Goal: Task Accomplishment & Management: Complete application form

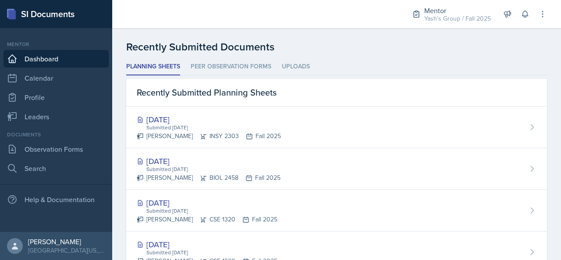
scroll to position [219, 0]
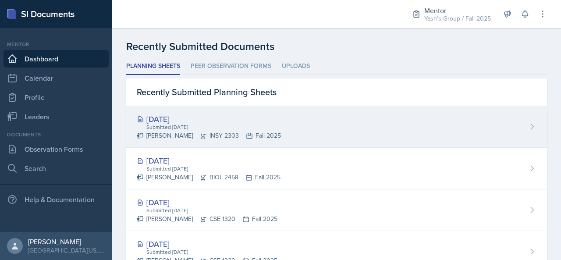
click at [281, 137] on div "[PERSON_NAME] INSY 2303 Fall 2025" at bounding box center [209, 135] width 144 height 9
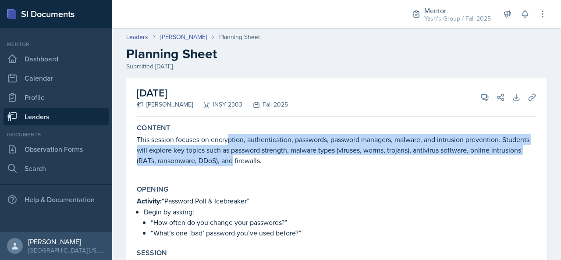
drag, startPoint x: 229, startPoint y: 140, endPoint x: 266, endPoint y: 161, distance: 42.4
click at [266, 161] on p "This session focuses on encryption, authentication, passwords, password manager…" at bounding box center [337, 150] width 400 height 32
click at [139, 38] on link "Leaders" at bounding box center [137, 36] width 22 height 9
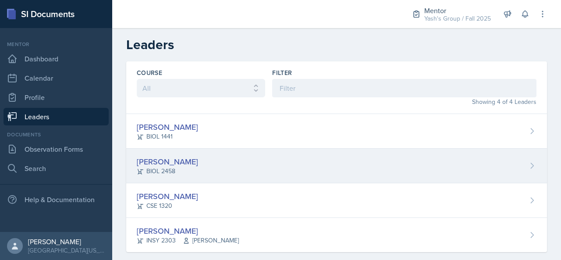
scroll to position [12, 0]
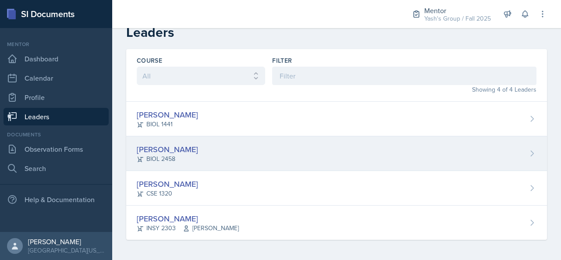
click at [221, 152] on div "[PERSON_NAME] BIOL 2458" at bounding box center [336, 153] width 421 height 35
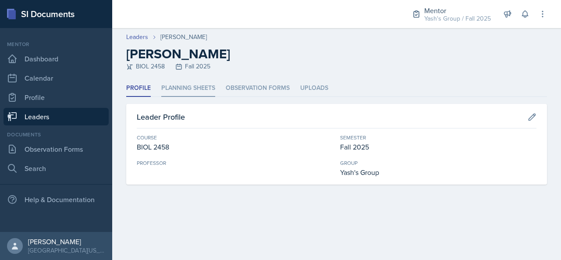
click at [199, 83] on li "Planning Sheets" at bounding box center [188, 88] width 54 height 17
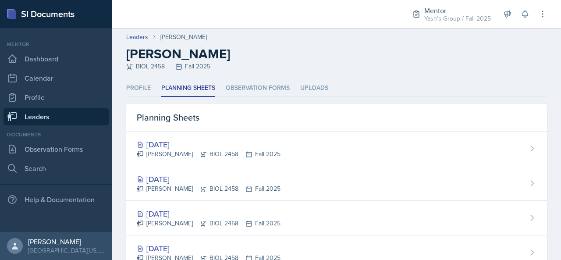
click at [90, 118] on link "Leaders" at bounding box center [56, 117] width 105 height 18
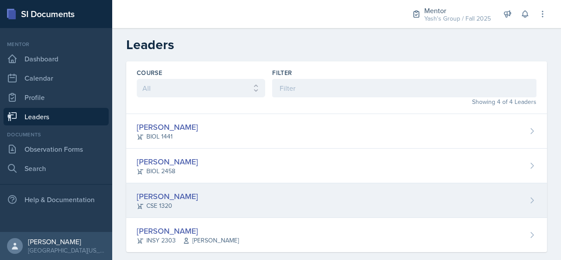
click at [179, 209] on div "CSE 1320" at bounding box center [167, 205] width 61 height 9
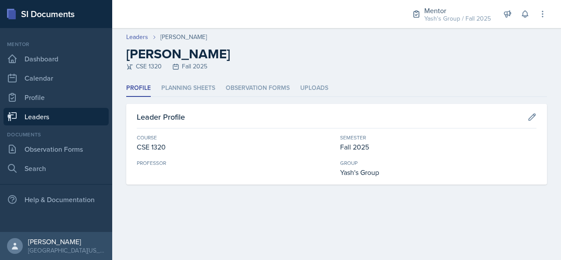
click at [176, 70] on div "CSE 1320 Fall 2025" at bounding box center [336, 66] width 421 height 9
click at [179, 80] on li "Planning Sheets" at bounding box center [188, 88] width 54 height 17
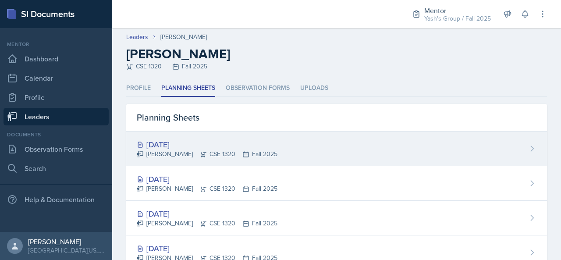
click at [214, 152] on div "[PERSON_NAME] CSE 1320 Fall 2025" at bounding box center [207, 153] width 141 height 9
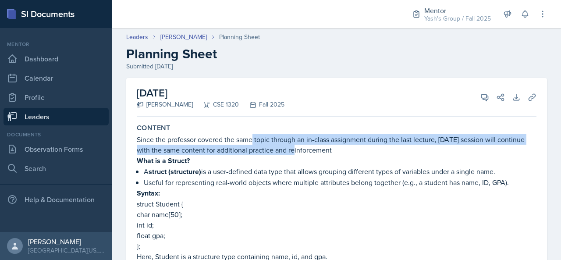
drag, startPoint x: 253, startPoint y: 138, endPoint x: 296, endPoint y: 146, distance: 43.7
click at [296, 146] on p "Since the professor covered the same topic through an in-class assignment durin…" at bounding box center [337, 144] width 400 height 21
click at [478, 101] on button "View Comments" at bounding box center [485, 97] width 16 height 16
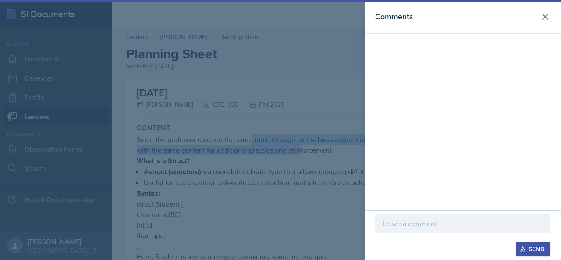
click at [394, 228] on p at bounding box center [463, 223] width 160 height 11
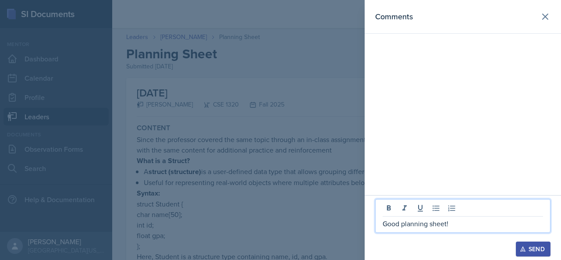
click at [526, 254] on button "Send" at bounding box center [533, 248] width 35 height 15
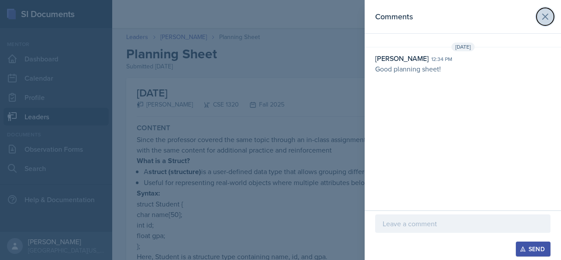
click at [548, 18] on icon at bounding box center [545, 16] width 11 height 11
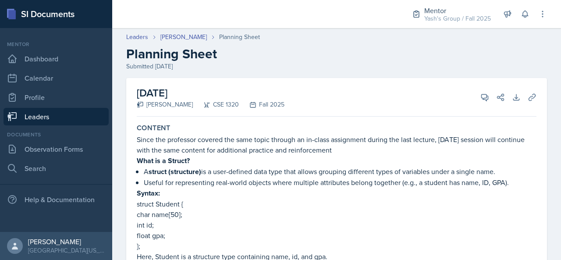
click at [70, 124] on link "Leaders" at bounding box center [56, 117] width 105 height 18
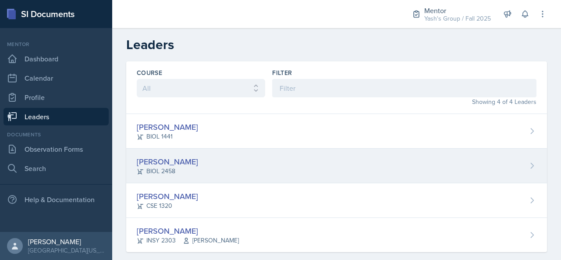
click at [183, 169] on div "BIOL 2458" at bounding box center [167, 171] width 61 height 9
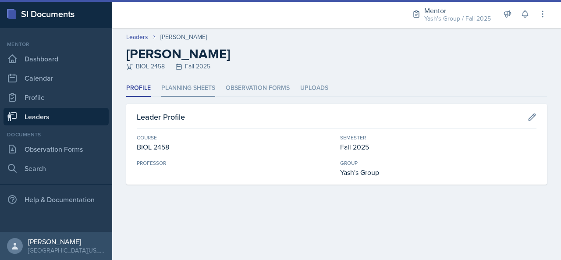
click at [184, 89] on li "Planning Sheets" at bounding box center [188, 88] width 54 height 17
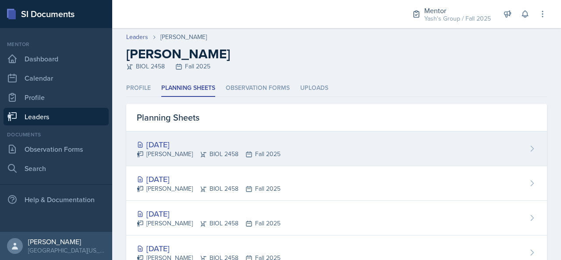
click at [202, 137] on div "[DATE] [PERSON_NAME] BIOL 2458 Fall 2025" at bounding box center [336, 148] width 421 height 35
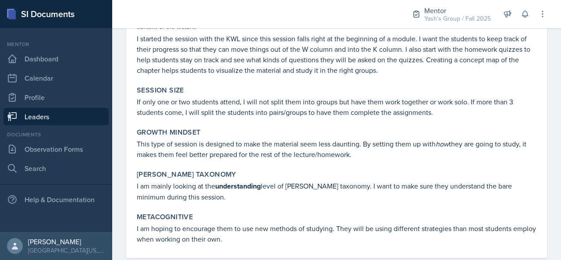
scroll to position [504, 0]
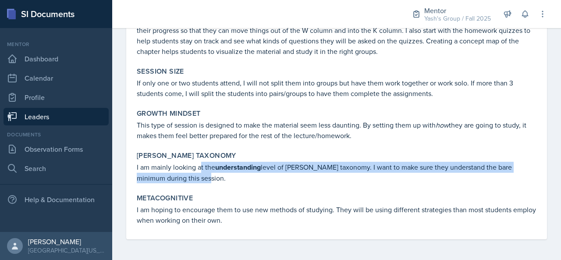
drag, startPoint x: 201, startPoint y: 167, endPoint x: 226, endPoint y: 181, distance: 29.2
click at [226, 181] on p "I am mainly looking at the understanding level of [PERSON_NAME] taxonomy. I wan…" at bounding box center [337, 172] width 400 height 21
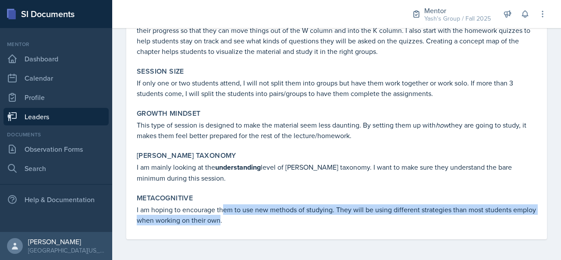
drag, startPoint x: 223, startPoint y: 209, endPoint x: 243, endPoint y: 226, distance: 26.8
click at [243, 226] on div "Metacognitive I am hoping to encourage them to use new methods of studying. The…" at bounding box center [336, 209] width 407 height 39
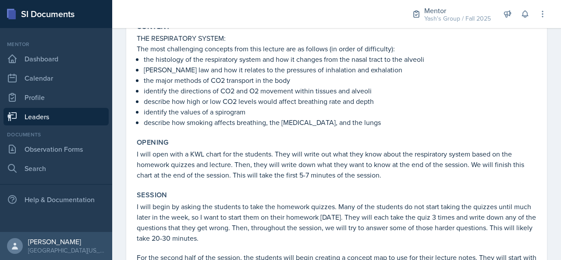
scroll to position [0, 0]
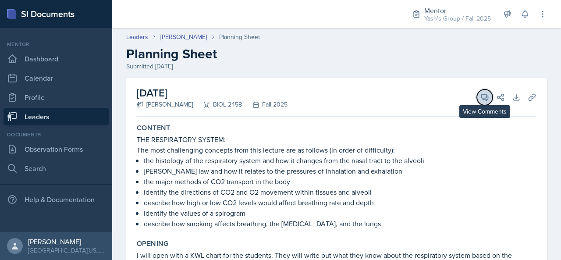
click at [479, 103] on button "View Comments" at bounding box center [485, 97] width 16 height 16
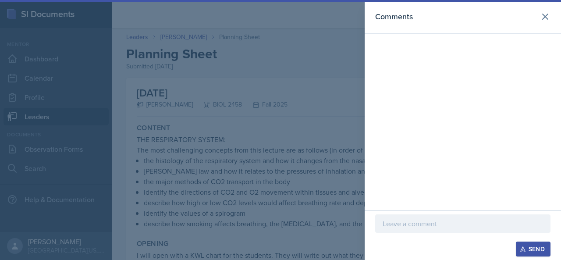
click at [436, 227] on p at bounding box center [463, 223] width 160 height 11
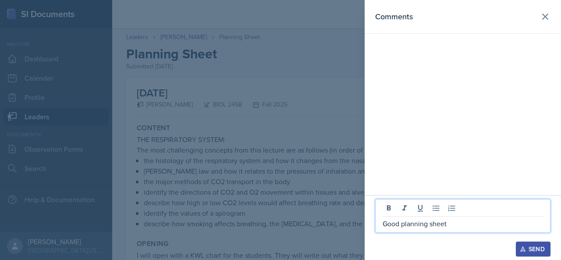
click at [524, 248] on icon "button" at bounding box center [523, 249] width 6 height 6
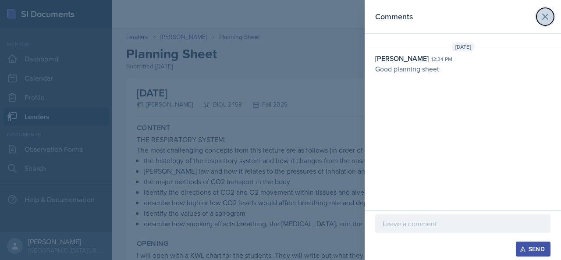
click at [542, 16] on icon at bounding box center [545, 16] width 11 height 11
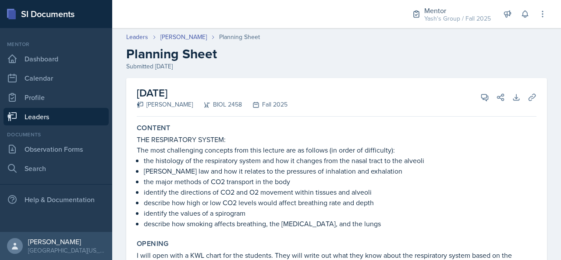
click at [57, 121] on link "Leaders" at bounding box center [56, 117] width 105 height 18
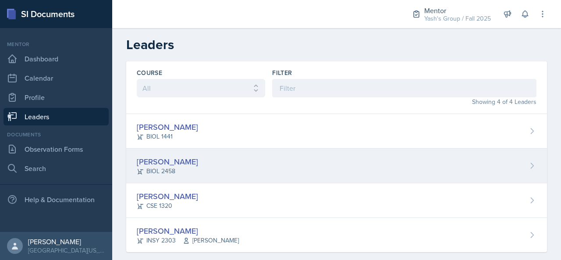
scroll to position [12, 0]
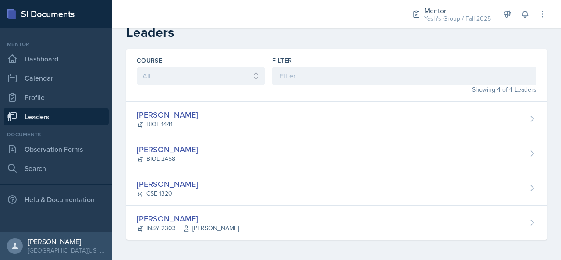
click at [178, 119] on div "[PERSON_NAME]" at bounding box center [167, 115] width 61 height 12
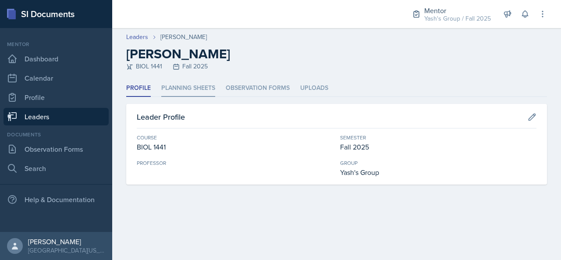
click at [188, 87] on li "Planning Sheets" at bounding box center [188, 88] width 54 height 17
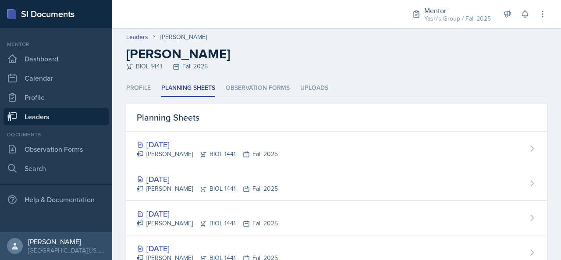
click at [42, 122] on link "Leaders" at bounding box center [56, 117] width 105 height 18
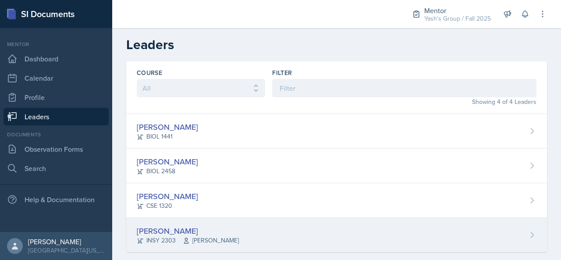
click at [197, 223] on div "[PERSON_NAME] INSY 2303 [PERSON_NAME]" at bounding box center [336, 235] width 421 height 34
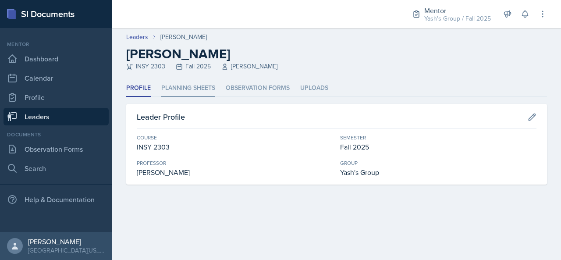
click at [206, 93] on li "Planning Sheets" at bounding box center [188, 88] width 54 height 17
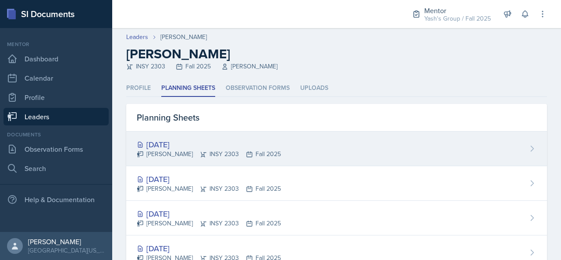
click at [222, 162] on div "[DATE] [PERSON_NAME] INSY 2303 Fall 2025" at bounding box center [336, 148] width 421 height 35
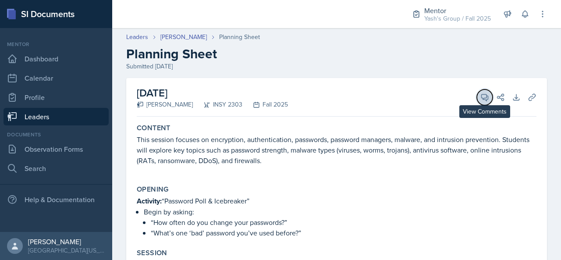
click at [477, 96] on button "View Comments" at bounding box center [485, 97] width 16 height 16
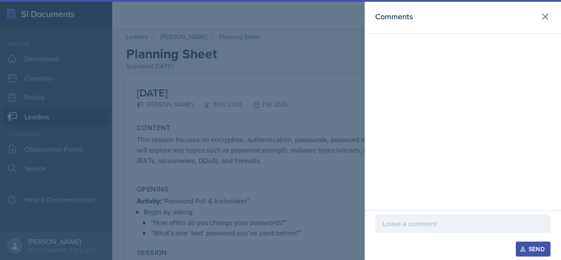
click at [432, 206] on div "Comments" at bounding box center [463, 105] width 196 height 210
click at [424, 216] on div at bounding box center [462, 223] width 175 height 18
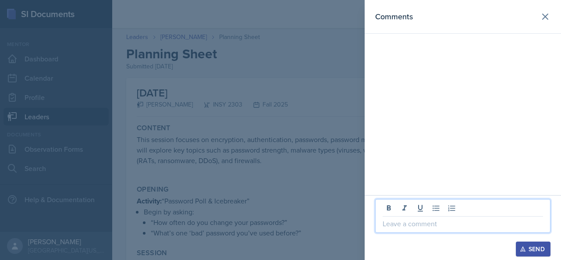
click at [411, 225] on p at bounding box center [463, 223] width 160 height 11
click at [546, 19] on icon at bounding box center [545, 16] width 11 height 11
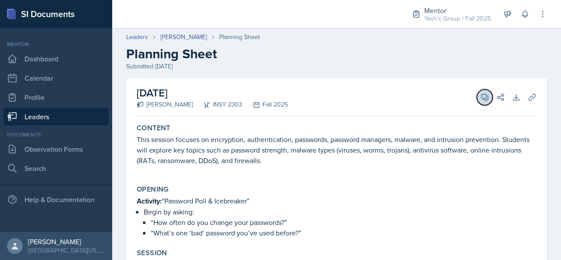
click at [482, 98] on icon at bounding box center [485, 97] width 7 height 7
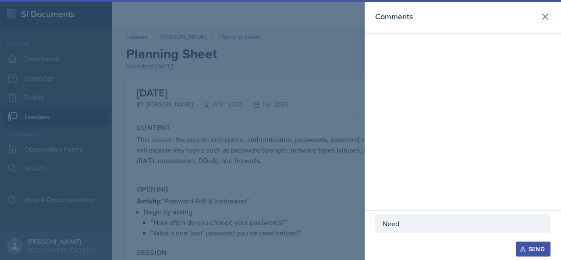
click at [426, 226] on p "Need" at bounding box center [463, 223] width 160 height 11
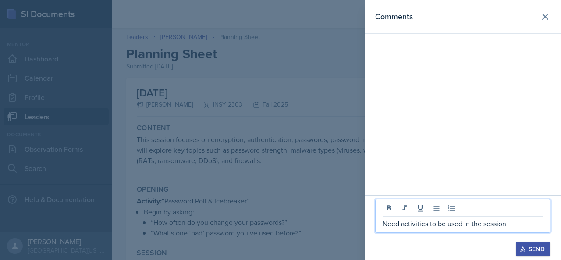
click at [545, 251] on button "Send" at bounding box center [533, 248] width 35 height 15
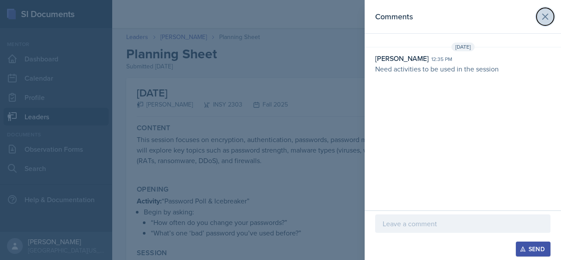
click at [549, 19] on icon at bounding box center [545, 16] width 11 height 11
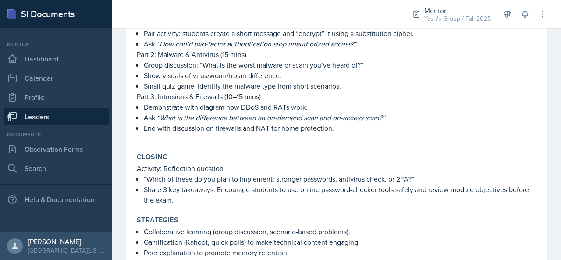
scroll to position [252, 0]
click at [309, 172] on p "Activity: Reflection question" at bounding box center [337, 168] width 400 height 11
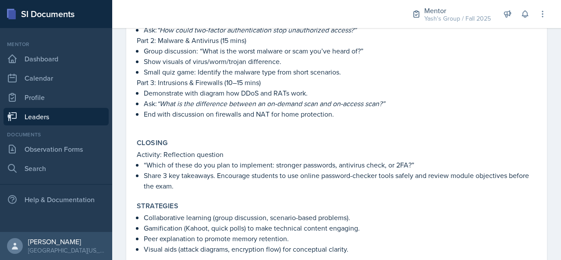
scroll to position [266, 0]
click at [69, 118] on link "Leaders" at bounding box center [56, 117] width 105 height 18
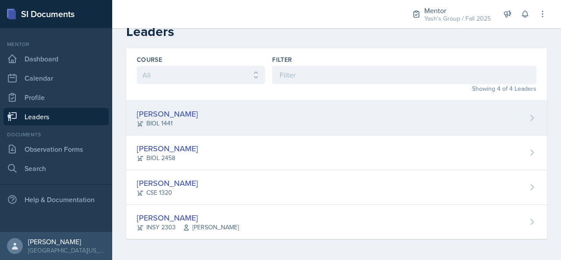
scroll to position [12, 0]
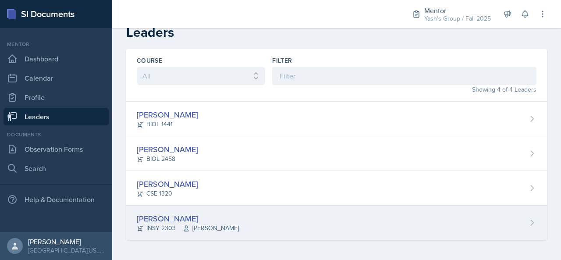
click at [189, 231] on span "[PERSON_NAME]" at bounding box center [211, 228] width 56 height 9
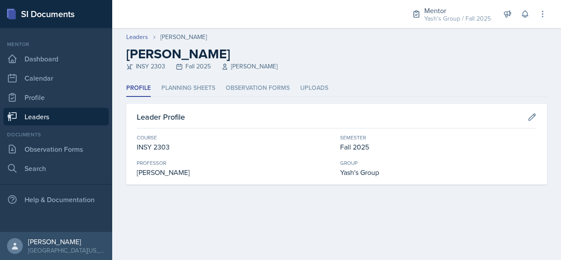
click at [176, 101] on div "Profile Planning Sheets Observation Forms Uploads Profile Planning Sheets Obser…" at bounding box center [336, 132] width 421 height 105
click at [181, 96] on li "Planning Sheets" at bounding box center [188, 88] width 54 height 17
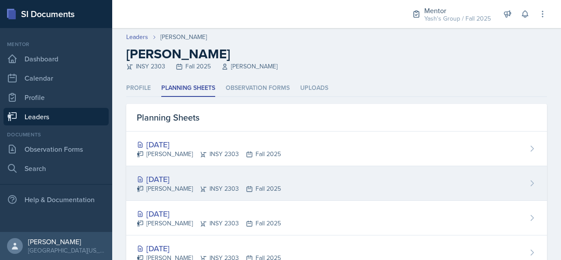
click at [195, 182] on div "[DATE]" at bounding box center [209, 179] width 144 height 12
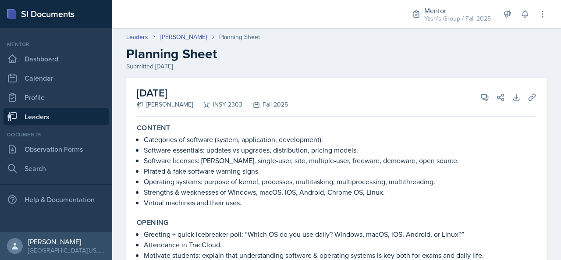
click at [78, 118] on link "Leaders" at bounding box center [56, 117] width 105 height 18
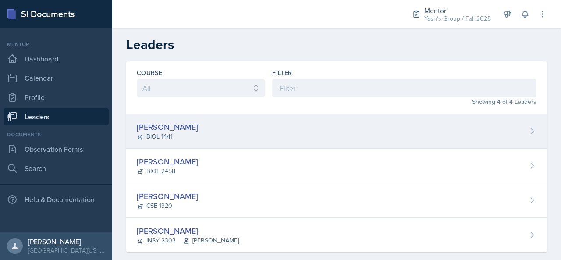
scroll to position [12, 0]
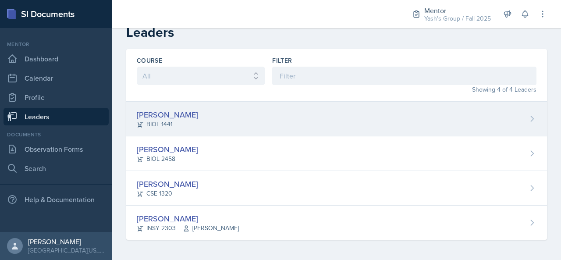
click at [221, 118] on div "[PERSON_NAME] BIOL 1441" at bounding box center [336, 119] width 421 height 35
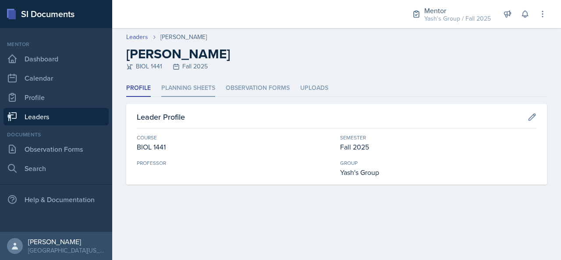
click at [177, 87] on li "Planning Sheets" at bounding box center [188, 88] width 54 height 17
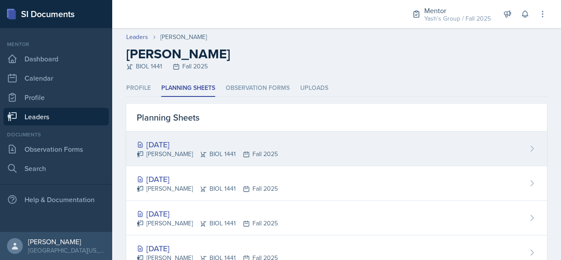
click at [202, 149] on div "[PERSON_NAME] BIOL 1441 Fall 2025" at bounding box center [207, 153] width 141 height 9
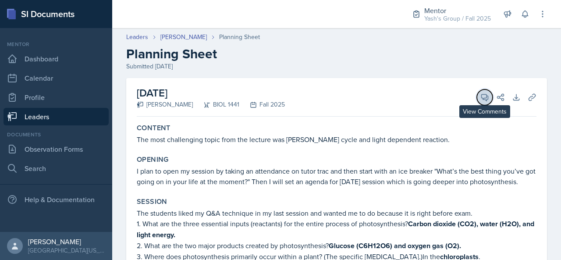
click at [477, 99] on button "View Comments" at bounding box center [485, 97] width 16 height 16
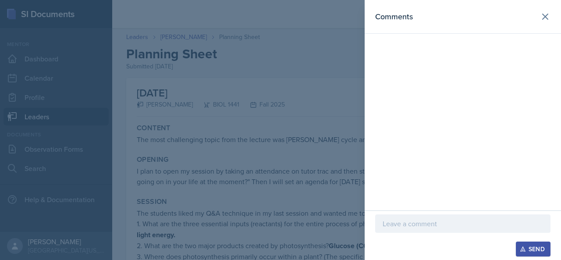
click at [411, 216] on div at bounding box center [462, 223] width 175 height 18
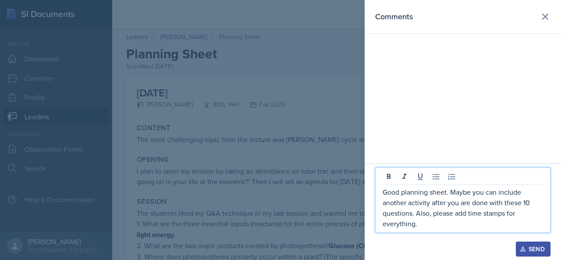
click at [534, 254] on button "Send" at bounding box center [533, 248] width 35 height 15
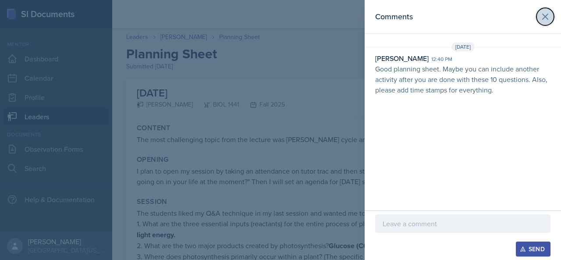
click at [543, 21] on icon at bounding box center [545, 16] width 11 height 11
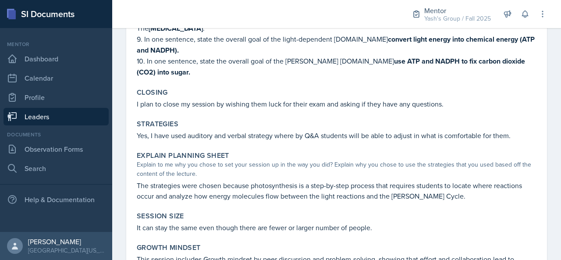
scroll to position [316, 0]
click at [52, 152] on link "Observation Forms" at bounding box center [56, 149] width 105 height 18
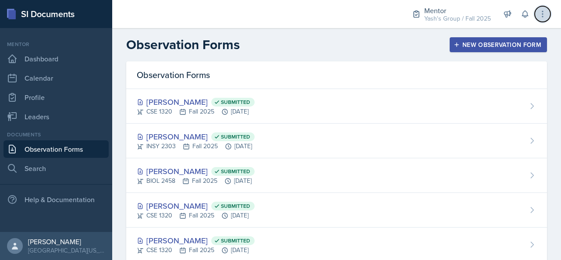
click at [538, 10] on icon at bounding box center [542, 14] width 9 height 9
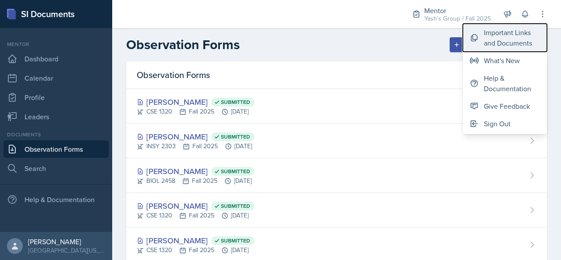
click at [494, 47] on div "Important Links and Documents" at bounding box center [512, 37] width 56 height 21
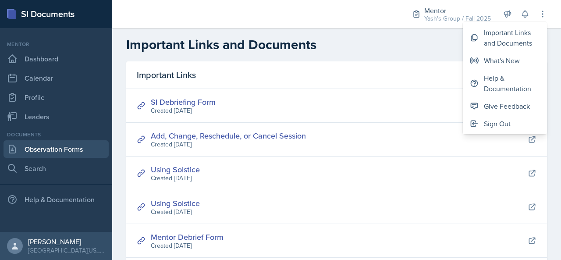
click at [58, 143] on link "Observation Forms" at bounding box center [56, 149] width 105 height 18
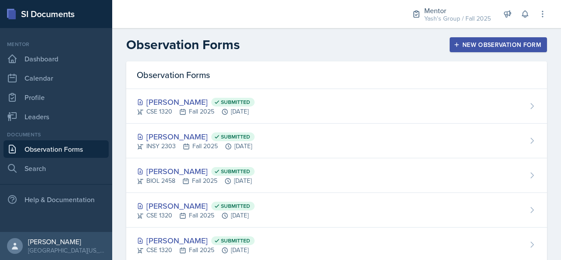
click at [463, 41] on div "New Observation Form" at bounding box center [498, 44] width 86 height 7
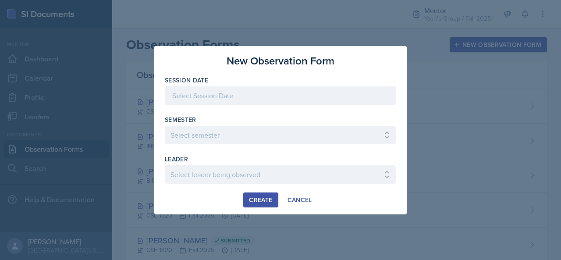
click at [214, 109] on div at bounding box center [280, 109] width 231 height 9
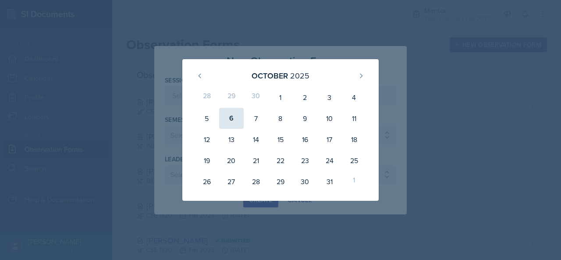
click at [235, 117] on div "6" at bounding box center [231, 118] width 25 height 21
type input "[DATE]"
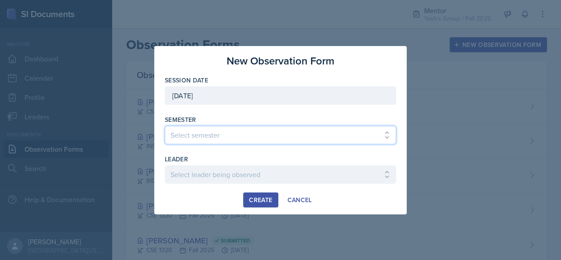
click at [214, 137] on select "Select semester All Fall 2024 Spring 2025 Fall 2025 Spring 2024 Fall 2023" at bounding box center [280, 135] width 231 height 18
select select "a8c40de0-d7eb-4f82-90ee-ac0c6ce45f71"
click at [165, 126] on select "Select semester All Fall 2024 Spring 2025 Fall 2025 Spring 2024 Fall 2023" at bounding box center [280, 135] width 231 height 18
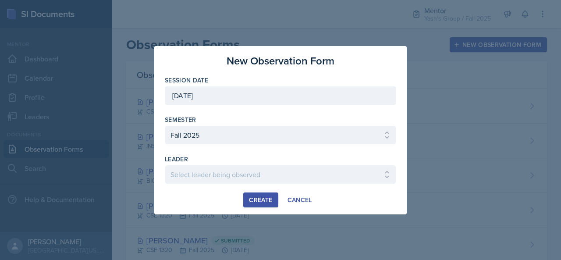
click at [205, 184] on div at bounding box center [280, 188] width 231 height 9
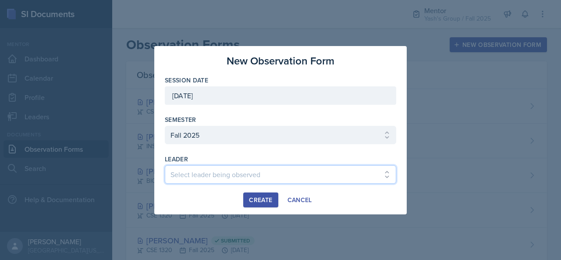
click at [215, 180] on select "Select leader being observed [PERSON_NAME] / BIOL 2458 / Gautam's Group [PERSON…" at bounding box center [280, 174] width 231 height 18
select select "8e303a2d-8241-422c-95b3-a41904016232"
click at [165, 165] on select "Select leader being observed [PERSON_NAME] / BIOL 2458 / Gautam's Group [PERSON…" at bounding box center [280, 174] width 231 height 18
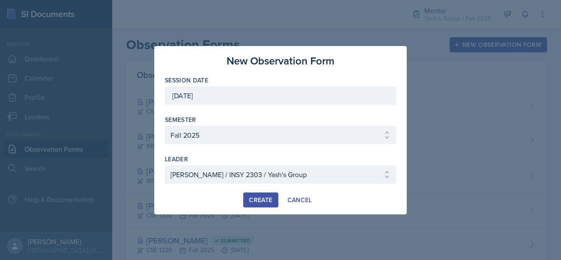
click at [258, 196] on div "Create" at bounding box center [260, 199] width 23 height 7
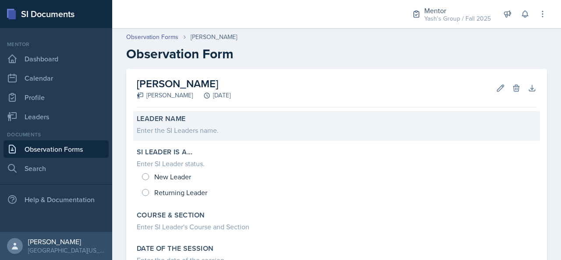
click at [205, 116] on div "Leader Name" at bounding box center [337, 118] width 400 height 9
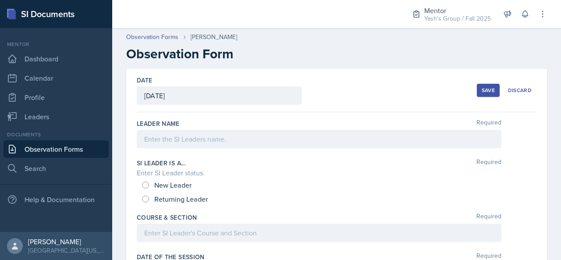
click at [198, 136] on div at bounding box center [319, 139] width 365 height 18
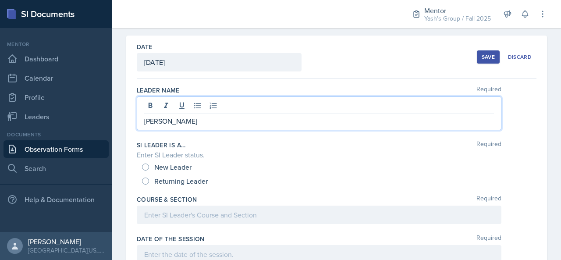
scroll to position [34, 0]
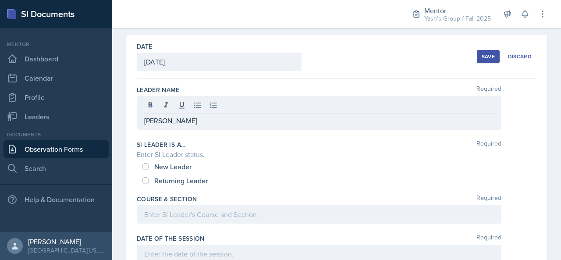
click at [170, 166] on span "New Leader" at bounding box center [172, 166] width 37 height 9
click at [149, 166] on input "New Leader" at bounding box center [145, 166] width 7 height 7
radio input "true"
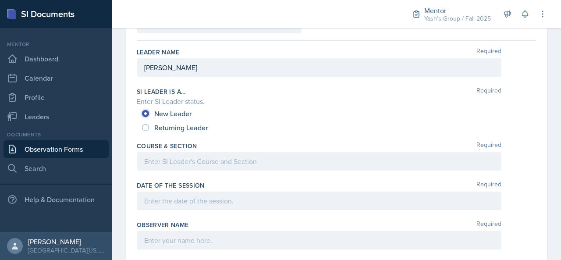
scroll to position [72, 0]
click at [167, 160] on p at bounding box center [319, 160] width 350 height 11
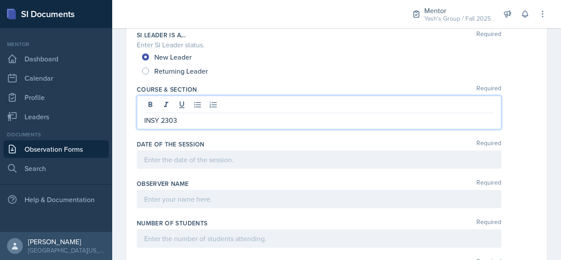
click at [162, 163] on p at bounding box center [319, 159] width 350 height 11
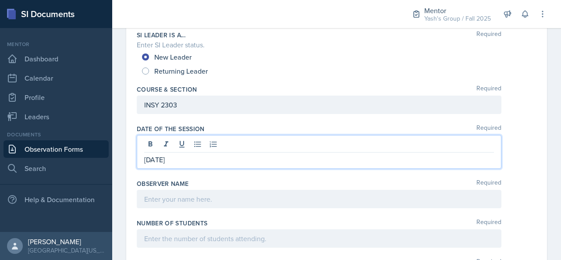
click at [183, 194] on div at bounding box center [319, 199] width 365 height 18
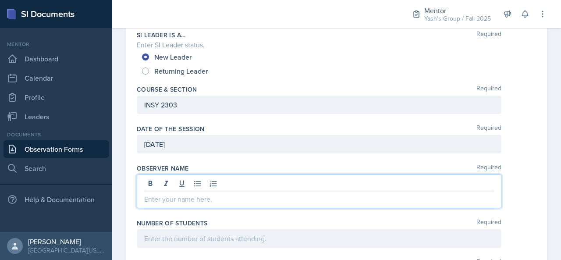
scroll to position [113, 0]
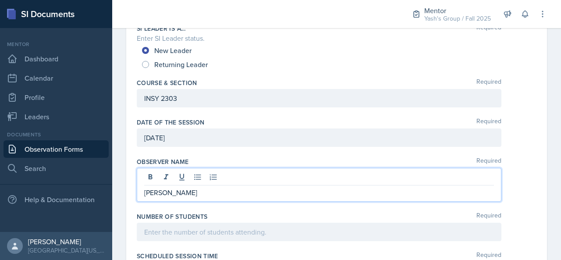
click at [169, 231] on p at bounding box center [319, 232] width 350 height 11
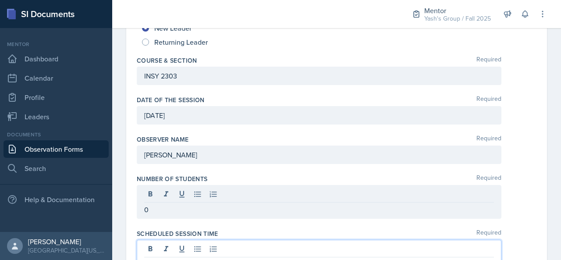
click at [189, 259] on p at bounding box center [319, 264] width 350 height 11
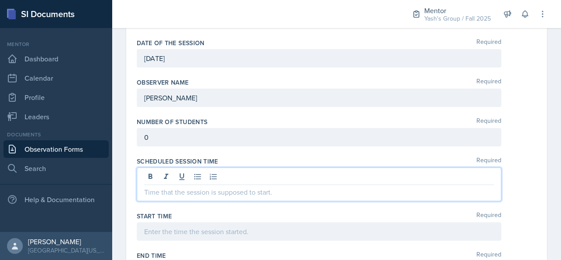
scroll to position [214, 0]
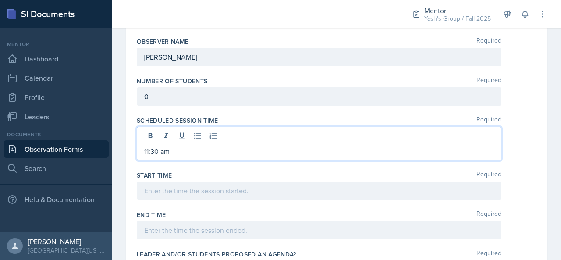
click at [240, 186] on p at bounding box center [319, 190] width 350 height 11
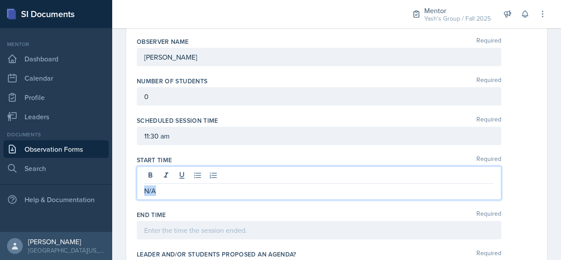
copy p "N/A"
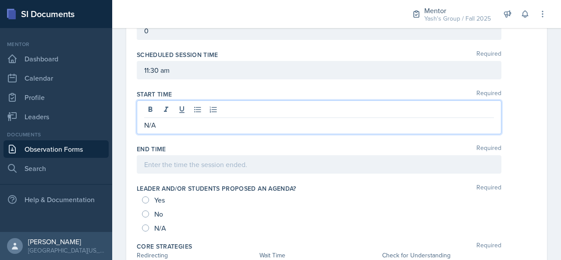
click at [224, 170] on div at bounding box center [319, 164] width 365 height 18
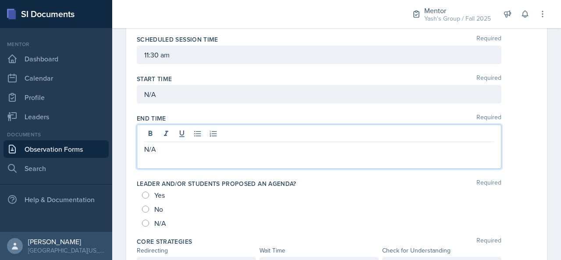
scroll to position [344, 0]
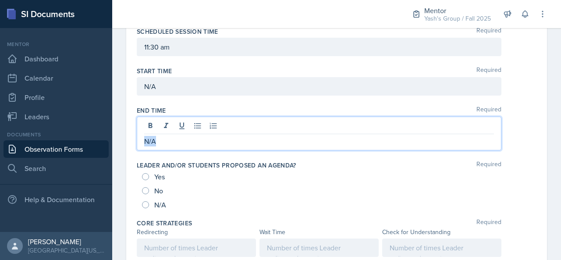
copy p "N/A"
click at [153, 200] on div "N/A" at bounding box center [155, 205] width 26 height 14
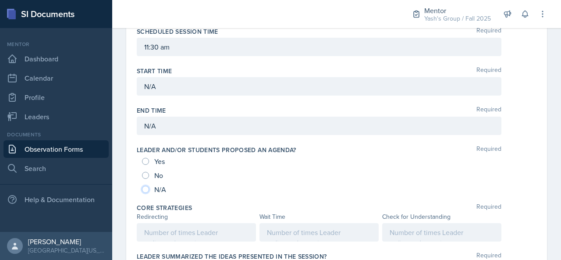
click at [144, 188] on input "N/A" at bounding box center [145, 189] width 7 height 7
radio input "true"
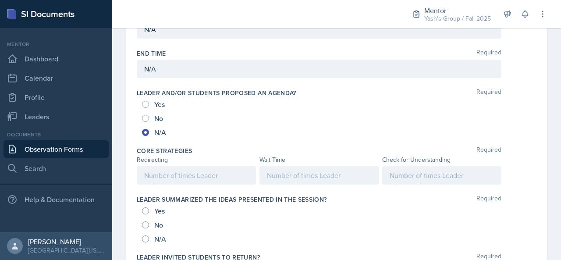
click at [191, 179] on div at bounding box center [196, 175] width 119 height 18
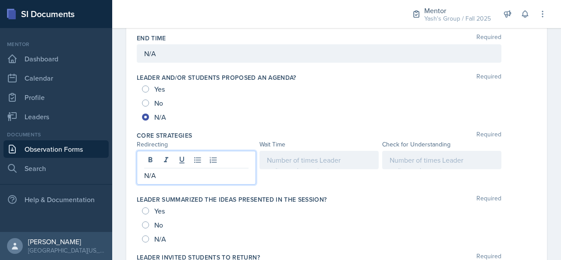
click at [288, 165] on div at bounding box center [318, 160] width 119 height 18
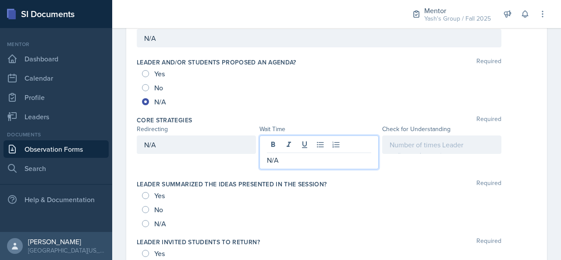
click at [408, 146] on div at bounding box center [441, 144] width 119 height 18
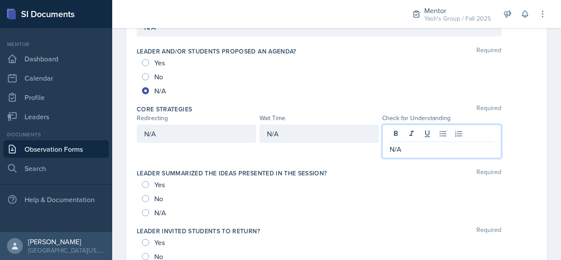
scroll to position [444, 0]
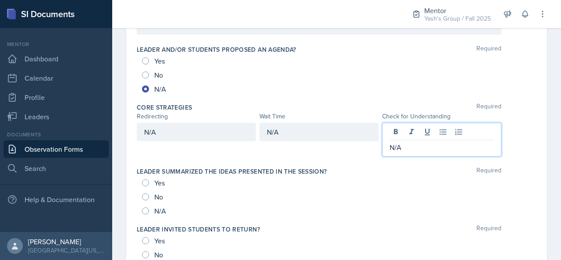
click at [150, 204] on div "N/A" at bounding box center [155, 211] width 26 height 14
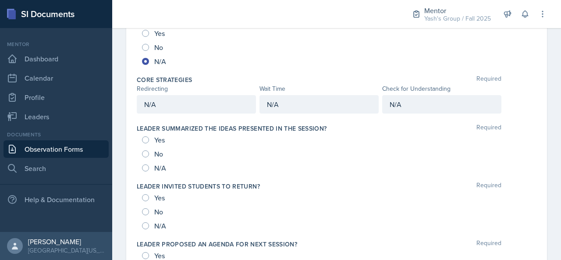
scroll to position [472, 0]
click at [145, 166] on input "N/A" at bounding box center [145, 167] width 7 height 7
radio input "true"
click at [147, 222] on input "N/A" at bounding box center [145, 225] width 7 height 7
radio input "true"
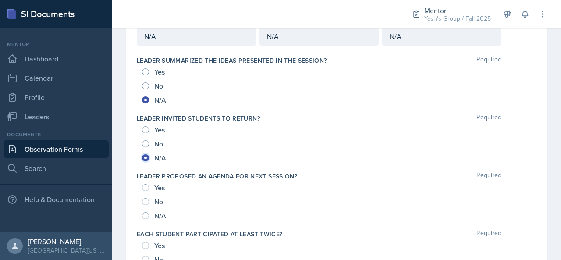
scroll to position [541, 0]
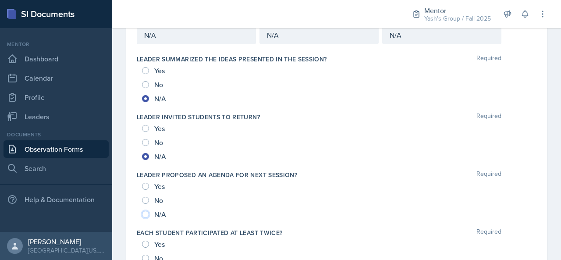
click at [146, 214] on input "N/A" at bounding box center [145, 214] width 7 height 7
radio input "true"
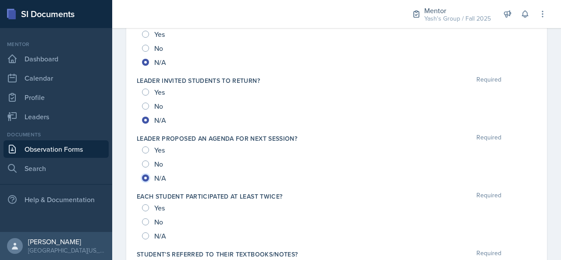
scroll to position [578, 0]
click at [145, 236] on div "N/A" at bounding box center [155, 235] width 26 height 14
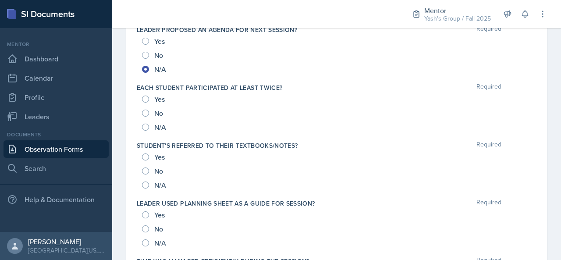
scroll to position [689, 0]
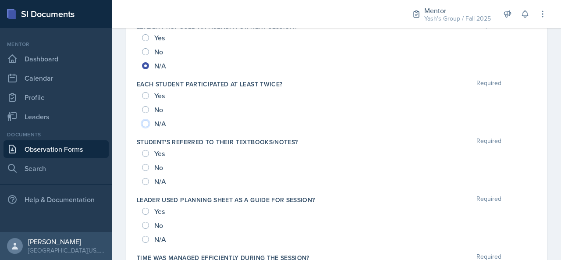
click at [145, 120] on input "N/A" at bounding box center [145, 123] width 7 height 7
radio input "true"
click at [148, 180] on input "N/A" at bounding box center [145, 181] width 7 height 7
radio input "true"
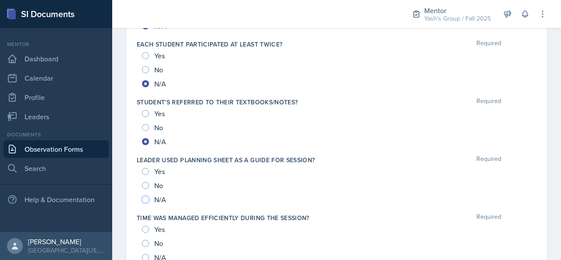
click at [147, 196] on input "N/A" at bounding box center [145, 199] width 7 height 7
radio input "true"
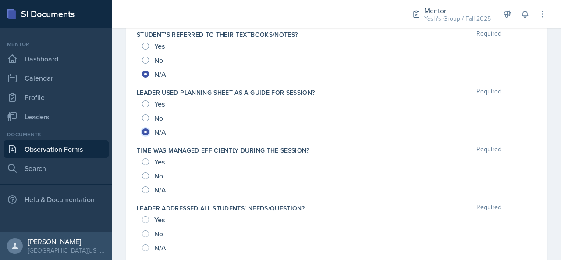
scroll to position [796, 0]
click at [149, 187] on input "N/A" at bounding box center [145, 190] width 7 height 7
radio input "true"
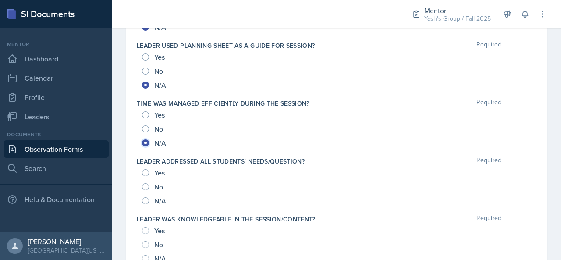
scroll to position [845, 0]
click at [144, 198] on input "N/A" at bounding box center [145, 199] width 7 height 7
radio input "true"
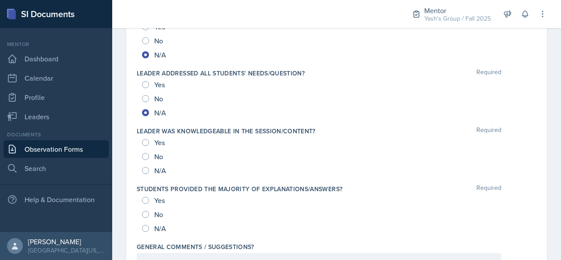
click at [149, 169] on div "N/A" at bounding box center [155, 170] width 26 height 14
click at [144, 227] on input "N/A" at bounding box center [145, 228] width 7 height 7
radio input "true"
click at [145, 171] on div "N/A" at bounding box center [155, 170] width 26 height 14
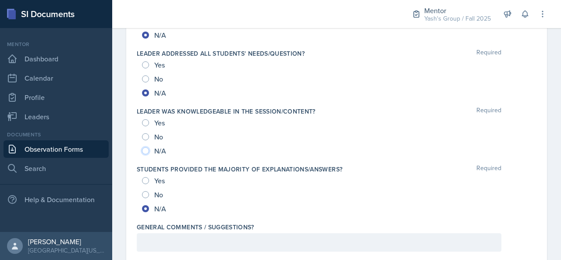
click at [145, 148] on input "N/A" at bounding box center [145, 150] width 7 height 7
radio input "true"
click at [174, 237] on p at bounding box center [319, 242] width 350 height 11
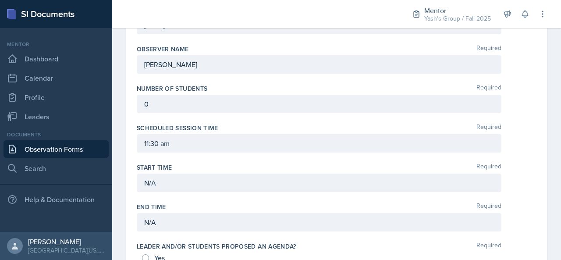
scroll to position [0, 0]
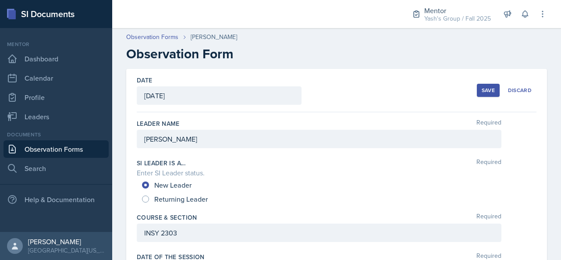
click at [482, 93] on div "Save" at bounding box center [488, 90] width 13 height 7
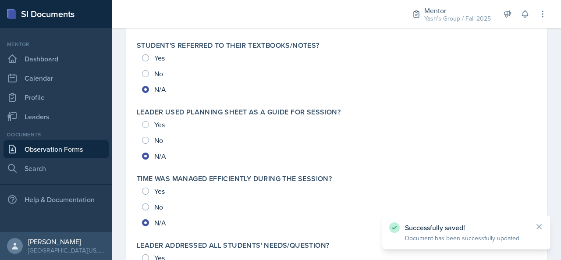
scroll to position [1012, 0]
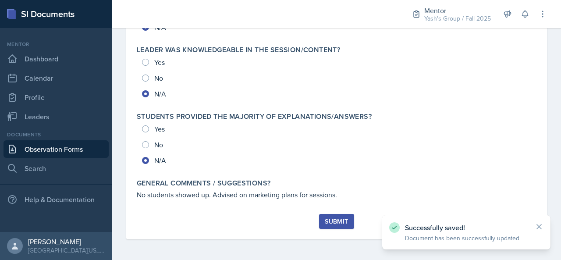
click at [333, 218] on div "Submit" at bounding box center [336, 221] width 23 height 7
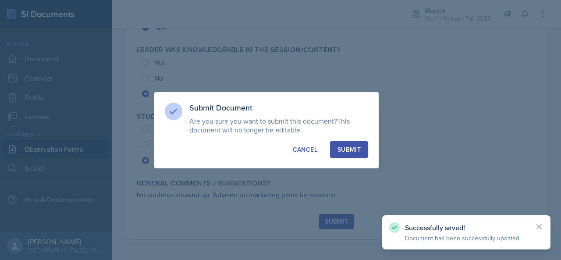
click at [350, 151] on div "Submit" at bounding box center [348, 149] width 23 height 9
radio input "true"
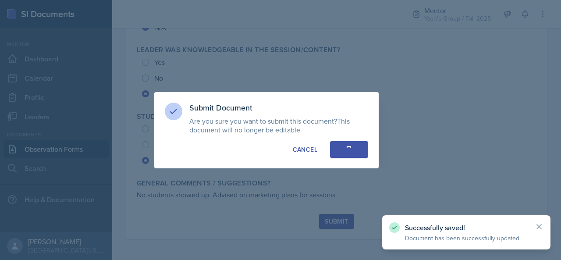
radio input "true"
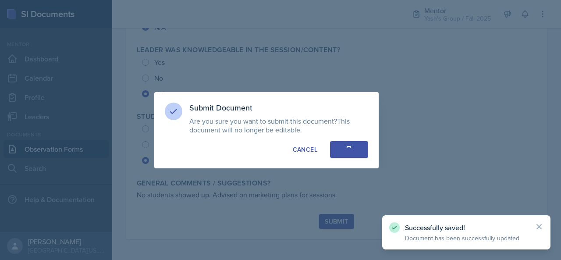
radio input "true"
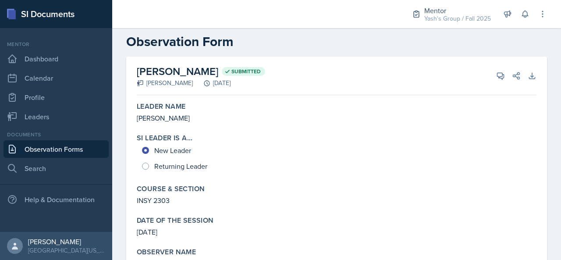
scroll to position [0, 0]
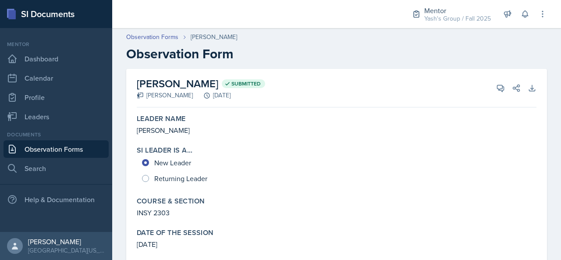
click at [67, 153] on link "Observation Forms" at bounding box center [56, 149] width 105 height 18
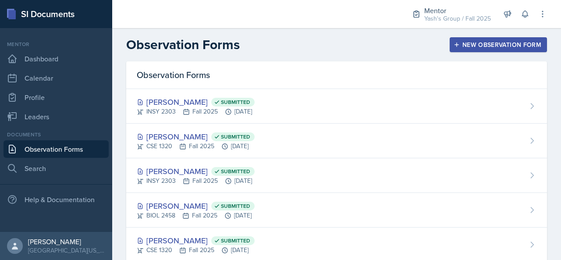
click at [96, 144] on link "Observation Forms" at bounding box center [56, 149] width 105 height 18
